Goal: Transaction & Acquisition: Purchase product/service

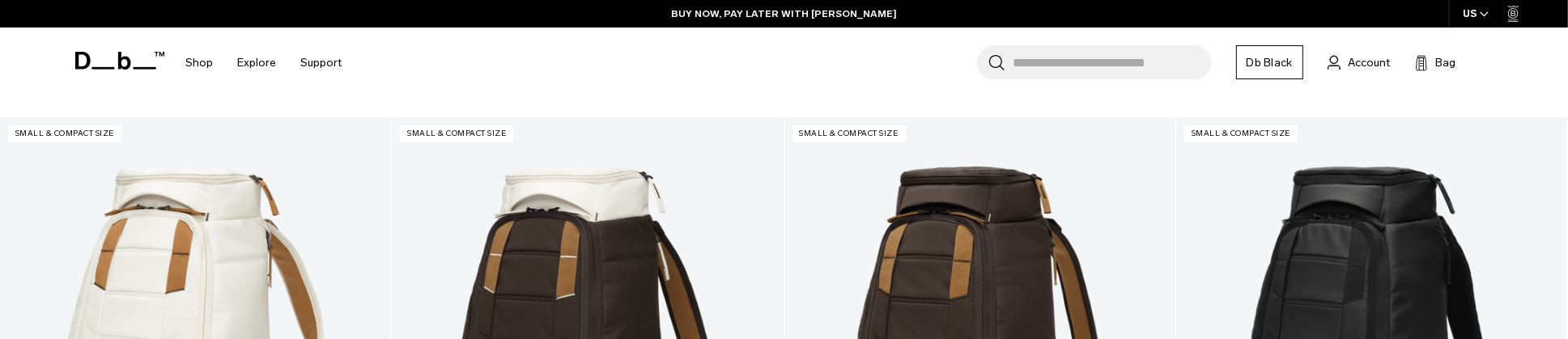
scroll to position [4934, 0]
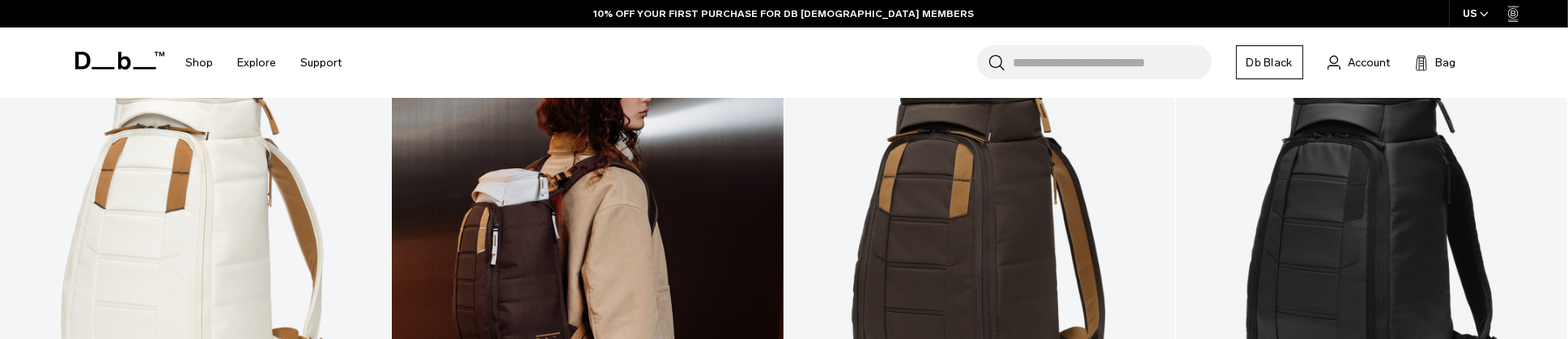
click at [674, 268] on link "Hugger Backpack 20L" at bounding box center [587, 253] width 391 height 434
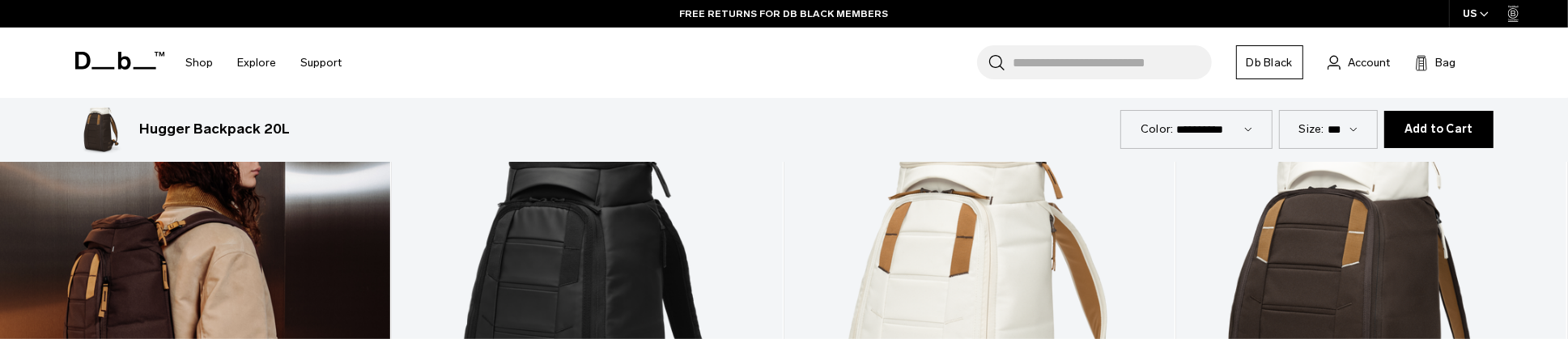
scroll to position [1052, 0]
